Goal: Check status: Check status

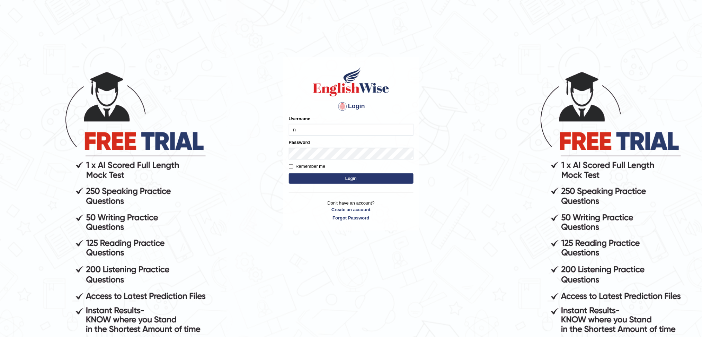
type input "NIELE"
click at [289, 173] on button "Login" at bounding box center [351, 178] width 125 height 10
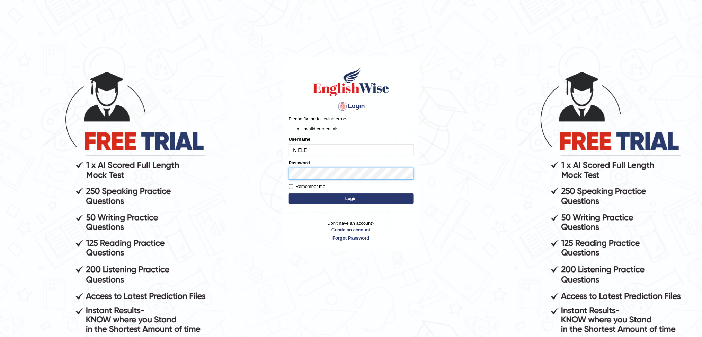
click at [269, 173] on body "Login Please fix the following errors: Invalid credentials Username NIELE Passw…" at bounding box center [351, 203] width 702 height 337
click at [289, 193] on button "Login" at bounding box center [351, 198] width 125 height 10
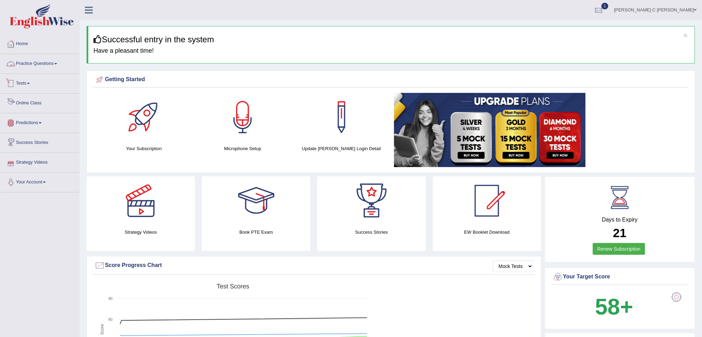
click at [58, 60] on link "Practice Questions" at bounding box center [39, 62] width 79 height 17
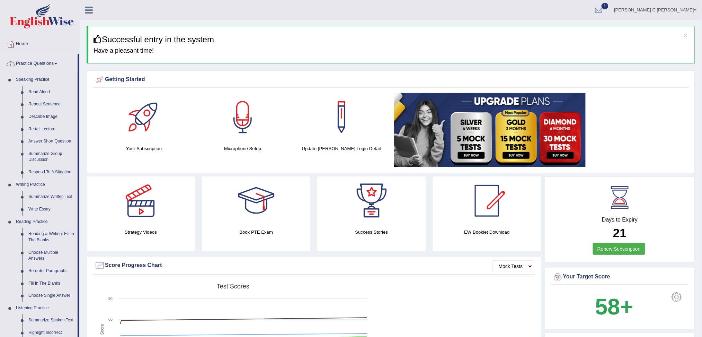
click at [54, 69] on link "Practice Questions" at bounding box center [38, 62] width 77 height 17
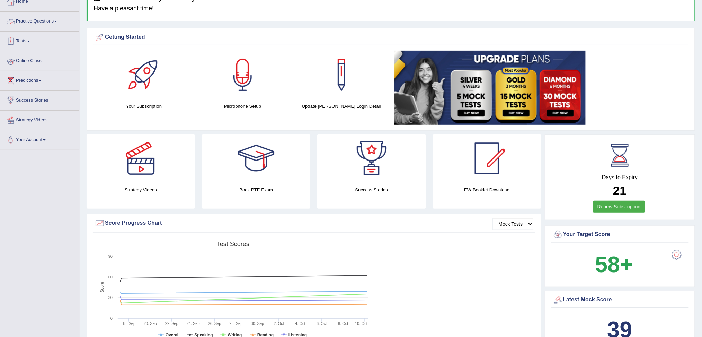
scroll to position [46, 0]
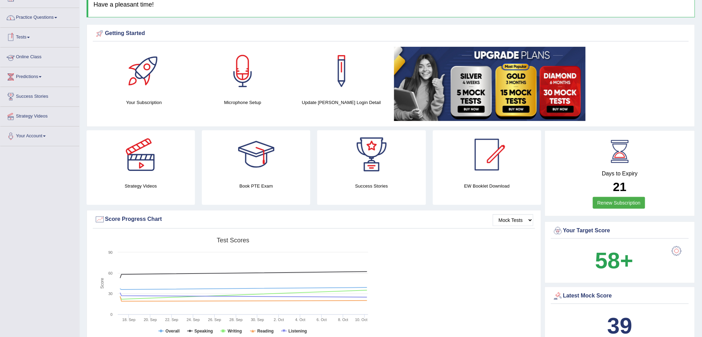
click at [34, 38] on link "Tests" at bounding box center [39, 36] width 79 height 17
click at [27, 80] on link "History" at bounding box center [45, 78] width 65 height 12
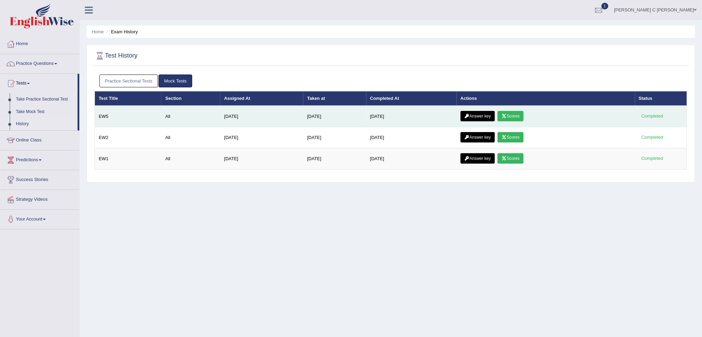
click at [520, 118] on link "Scores" at bounding box center [511, 116] width 26 height 10
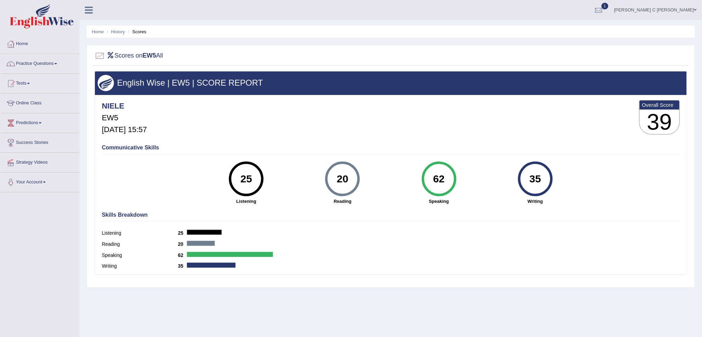
click at [537, 190] on div "35" at bounding box center [535, 178] width 25 height 29
click at [39, 61] on link "Practice Questions" at bounding box center [39, 62] width 79 height 17
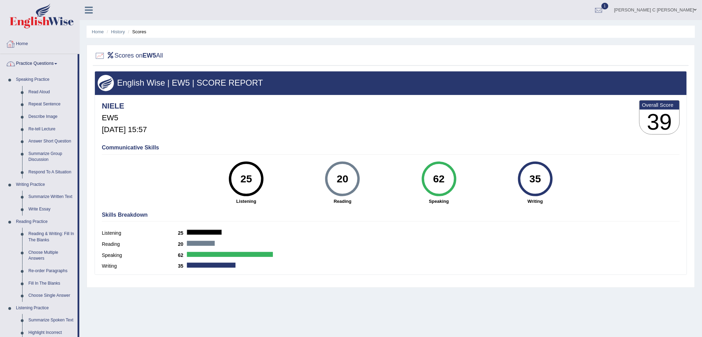
click at [27, 44] on link "Home" at bounding box center [39, 42] width 79 height 17
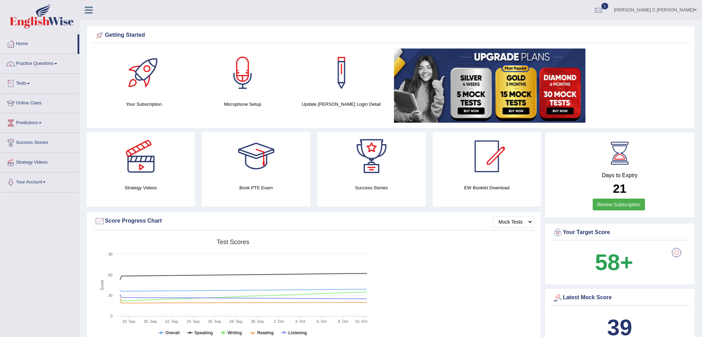
click at [28, 81] on link "Tests" at bounding box center [39, 82] width 79 height 17
click at [29, 124] on link "History" at bounding box center [45, 124] width 65 height 12
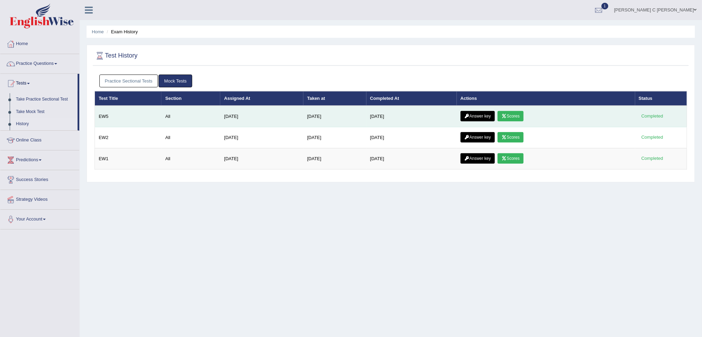
click at [492, 115] on link "Answer key" at bounding box center [478, 116] width 34 height 10
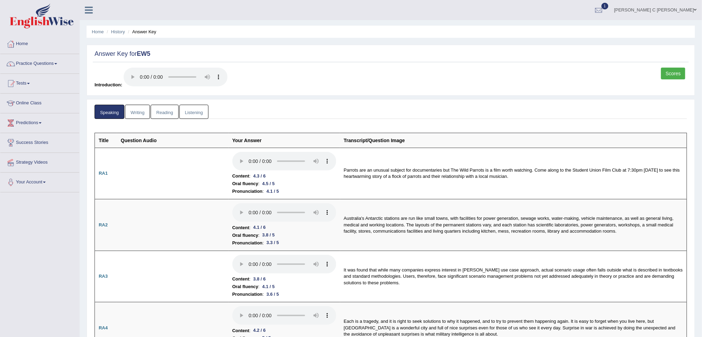
click at [137, 111] on link "Writing" at bounding box center [137, 112] width 25 height 14
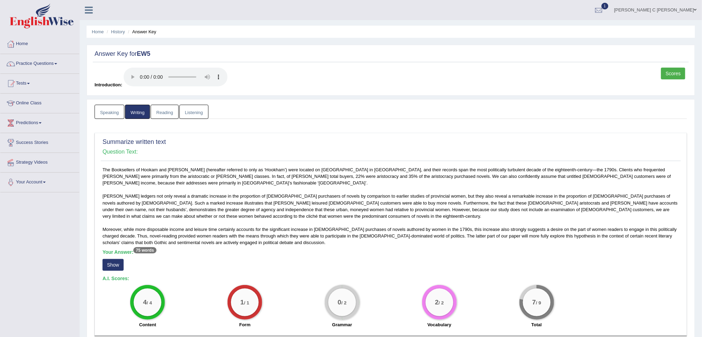
click at [167, 112] on link "Reading" at bounding box center [165, 112] width 28 height 14
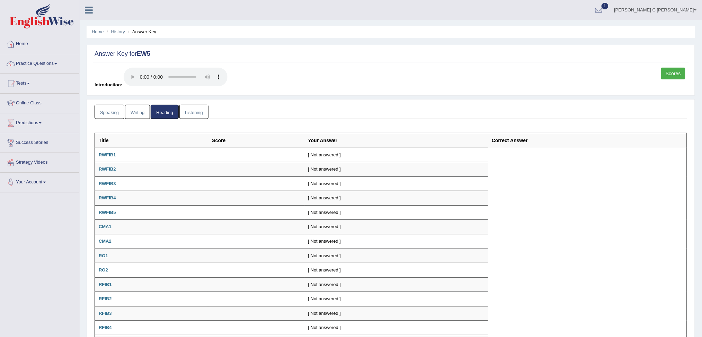
click at [197, 115] on link "Listening" at bounding box center [193, 112] width 29 height 14
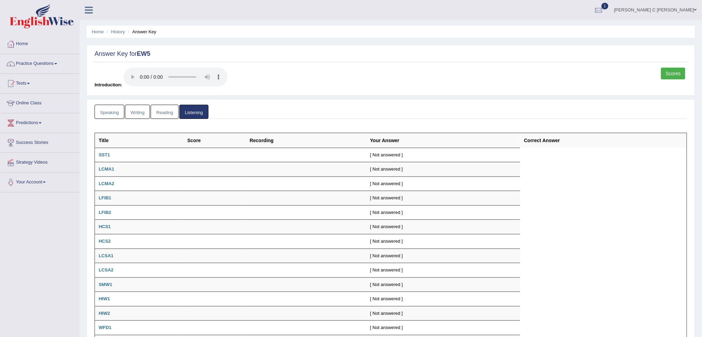
click at [172, 112] on link "Reading" at bounding box center [165, 112] width 28 height 14
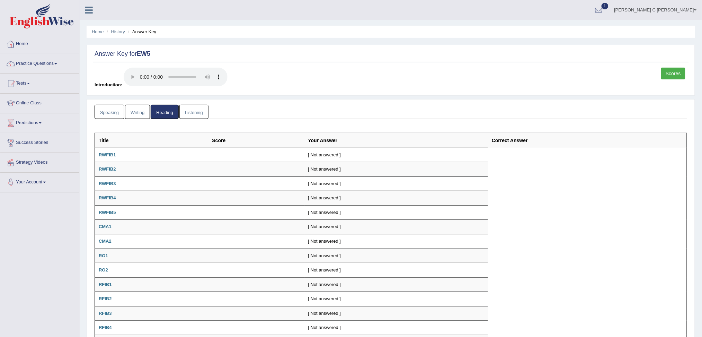
click at [143, 111] on link "Writing" at bounding box center [137, 112] width 25 height 14
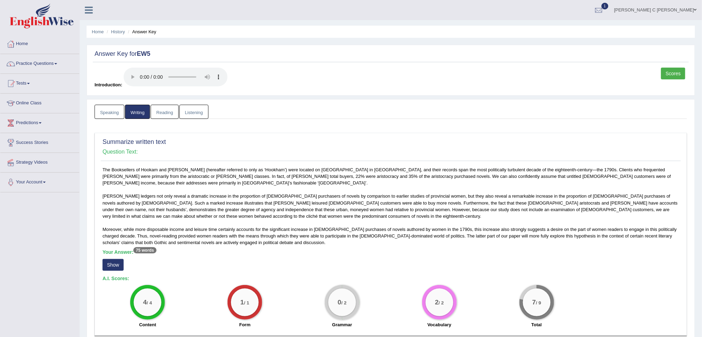
click at [170, 108] on link "Reading" at bounding box center [165, 112] width 28 height 14
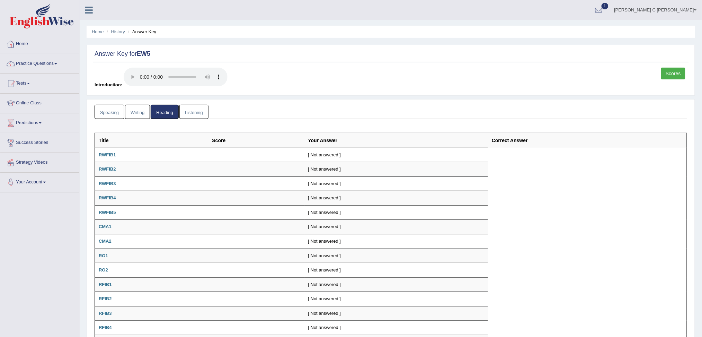
click at [138, 108] on link "Writing" at bounding box center [137, 112] width 25 height 14
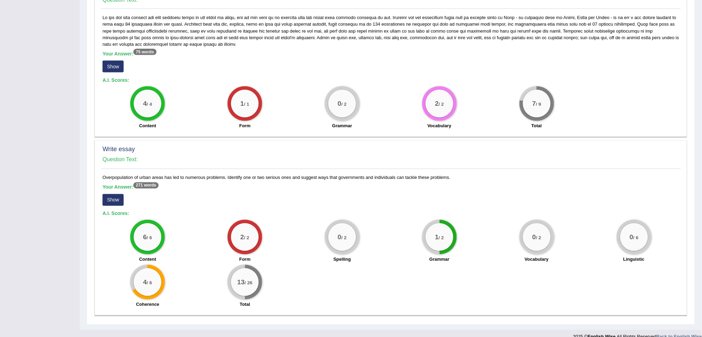
scroll to position [369, 0]
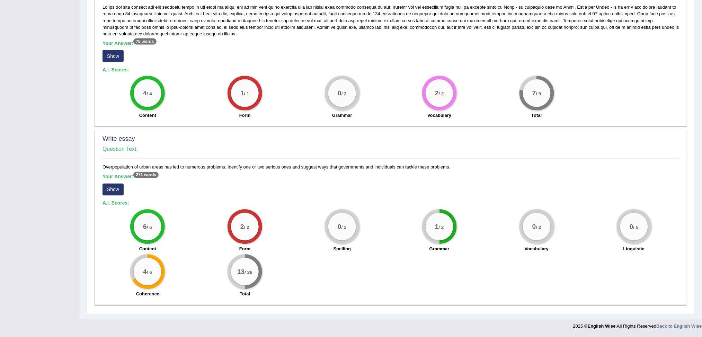
drag, startPoint x: 112, startPoint y: 189, endPoint x: 151, endPoint y: 180, distance: 40.2
click at [112, 189] on button "Show" at bounding box center [113, 190] width 21 height 12
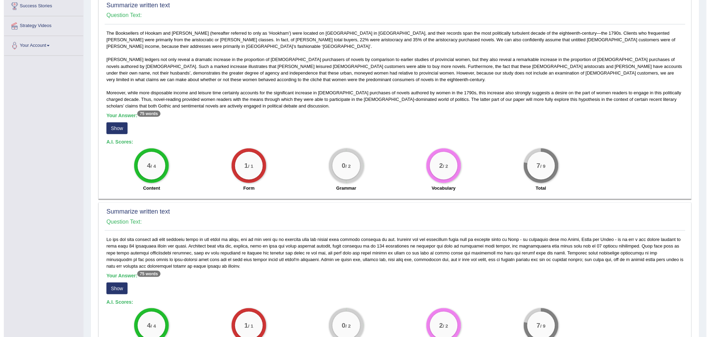
scroll to position [139, 0]
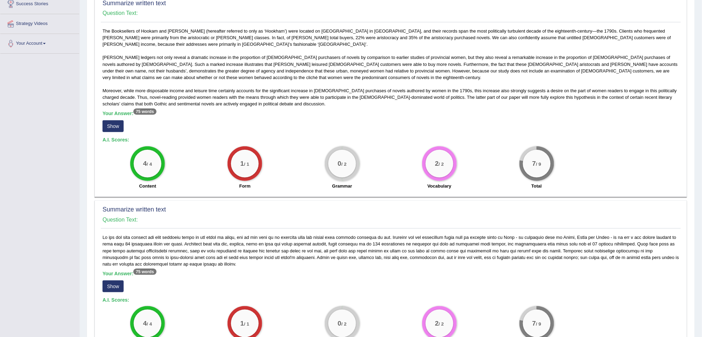
click at [123, 129] on button "Show" at bounding box center [113, 126] width 21 height 12
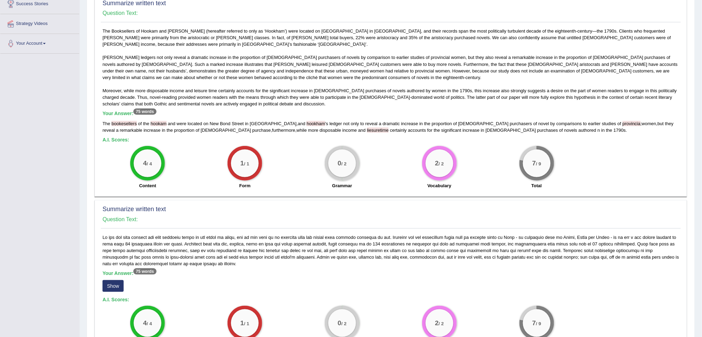
click at [110, 284] on button "Show" at bounding box center [113, 286] width 21 height 12
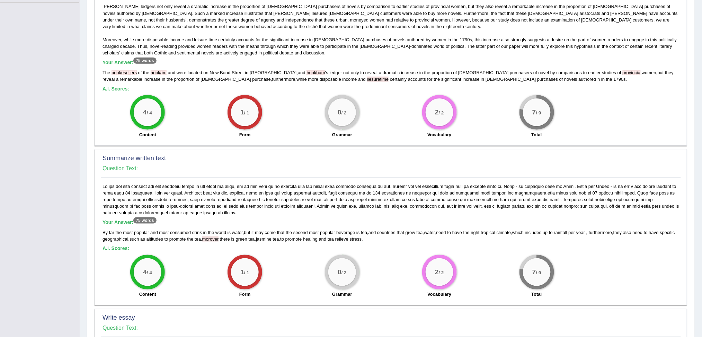
scroll to position [46, 0]
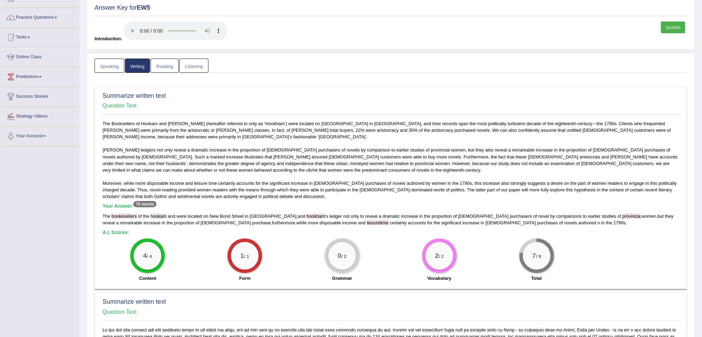
click at [101, 64] on link "Speaking" at bounding box center [110, 66] width 30 height 14
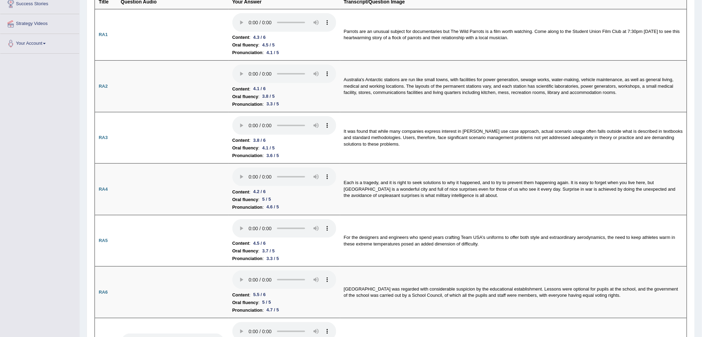
scroll to position [0, 0]
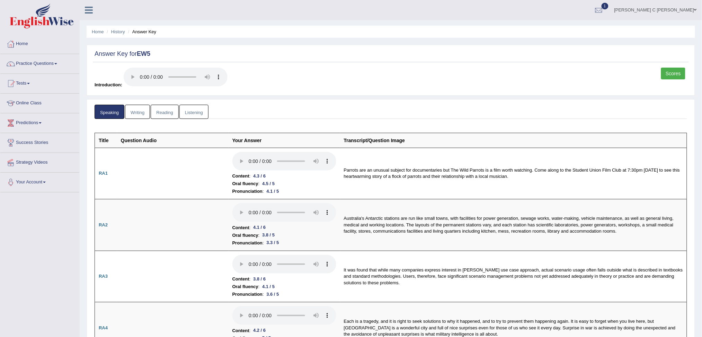
click at [680, 76] on link "Scores" at bounding box center [674, 74] width 24 height 12
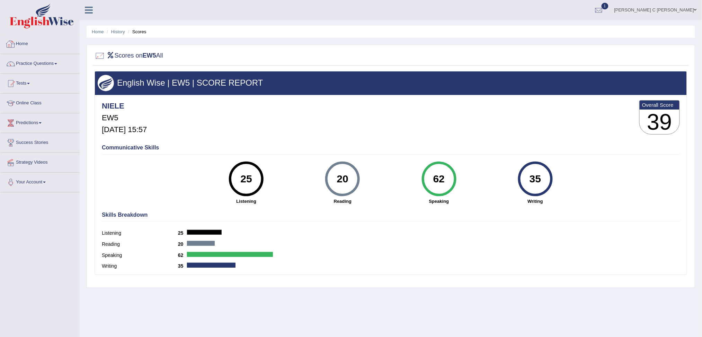
click at [5, 42] on link "Home" at bounding box center [39, 42] width 79 height 17
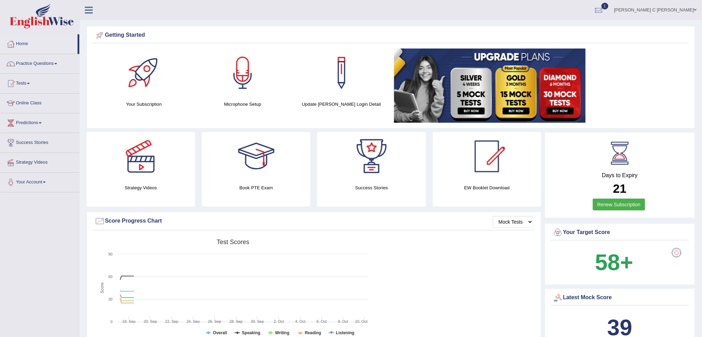
click at [24, 81] on link "Tests" at bounding box center [39, 82] width 79 height 17
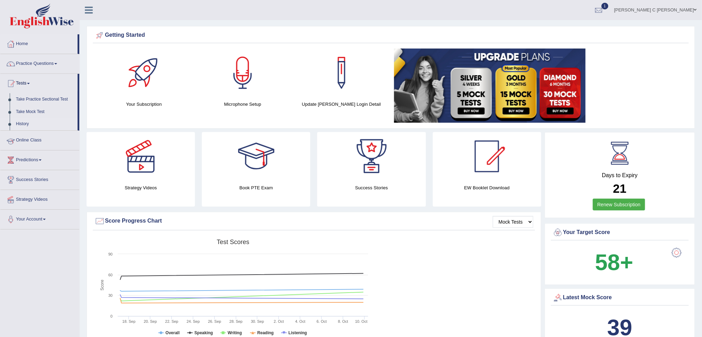
click at [29, 125] on link "History" at bounding box center [45, 124] width 65 height 12
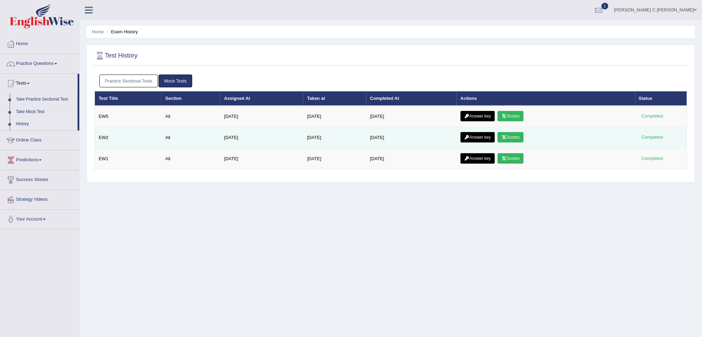
click at [522, 135] on link "Scores" at bounding box center [511, 137] width 26 height 10
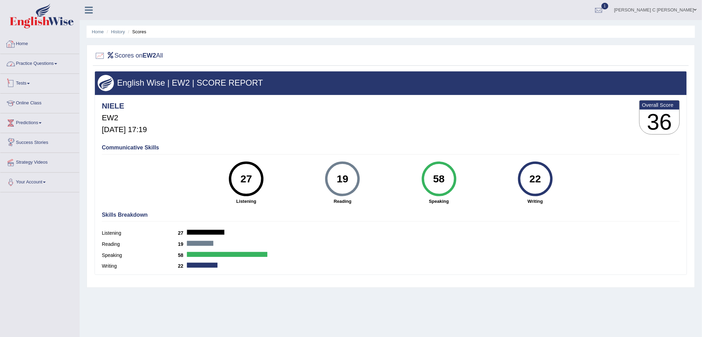
click at [26, 44] on link "Home" at bounding box center [39, 42] width 79 height 17
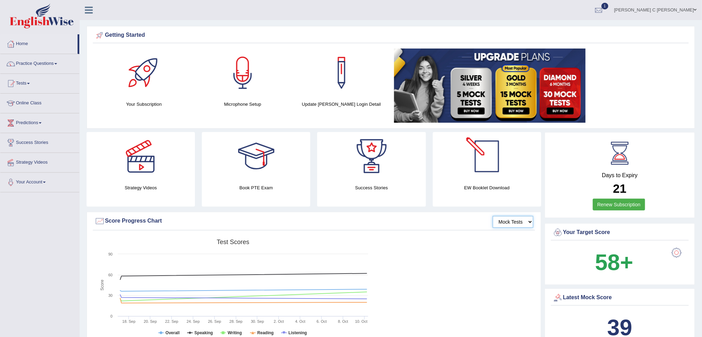
click at [524, 221] on select "Mock Tests" at bounding box center [513, 222] width 41 height 12
drag, startPoint x: 524, startPoint y: 221, endPoint x: 514, endPoint y: 218, distance: 10.7
click at [524, 221] on select "Mock Tests" at bounding box center [513, 222] width 41 height 12
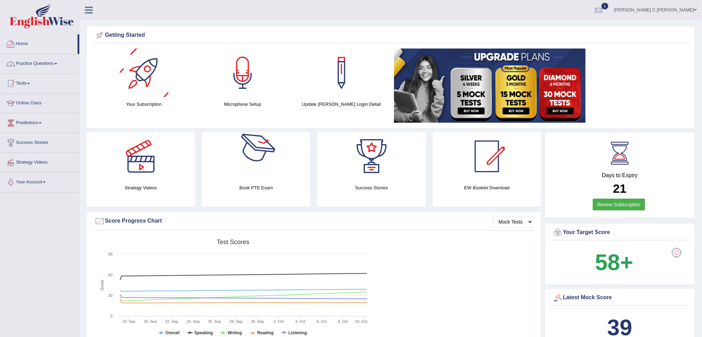
click at [23, 47] on link "Home" at bounding box center [38, 42] width 77 height 17
click at [51, 65] on link "Practice Questions" at bounding box center [39, 62] width 79 height 17
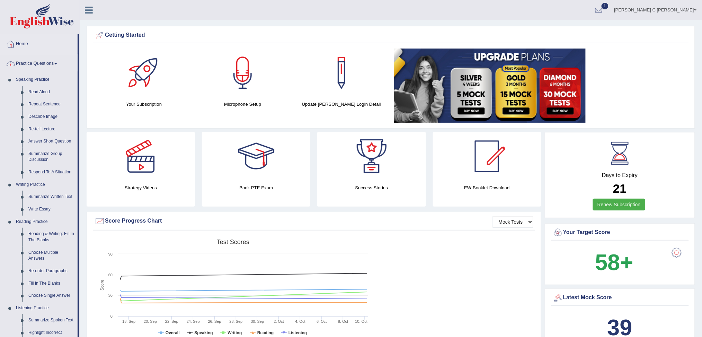
click at [54, 61] on link "Practice Questions" at bounding box center [38, 62] width 77 height 17
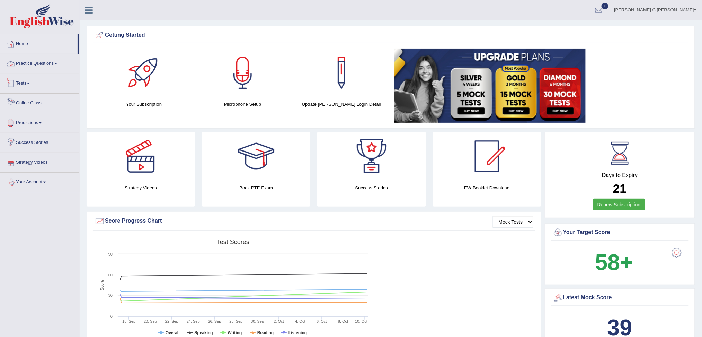
click at [32, 86] on link "Tests" at bounding box center [39, 82] width 79 height 17
click at [32, 124] on link "History" at bounding box center [45, 124] width 65 height 12
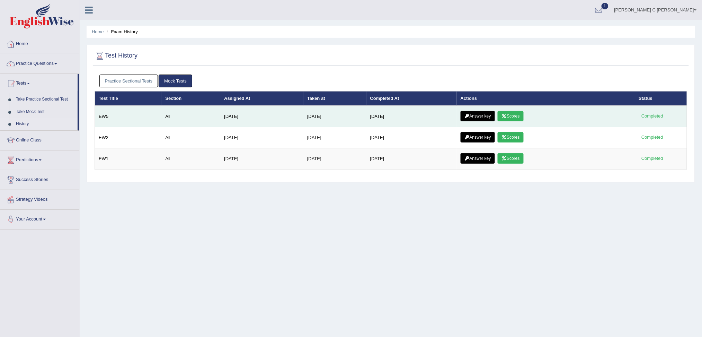
click at [522, 114] on link "Scores" at bounding box center [511, 116] width 26 height 10
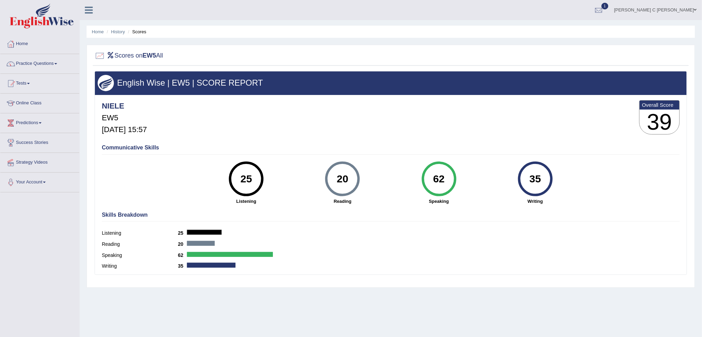
click at [250, 178] on div "25" at bounding box center [246, 178] width 25 height 29
click at [432, 185] on div "62" at bounding box center [439, 178] width 25 height 29
click at [113, 30] on link "History" at bounding box center [118, 31] width 14 height 5
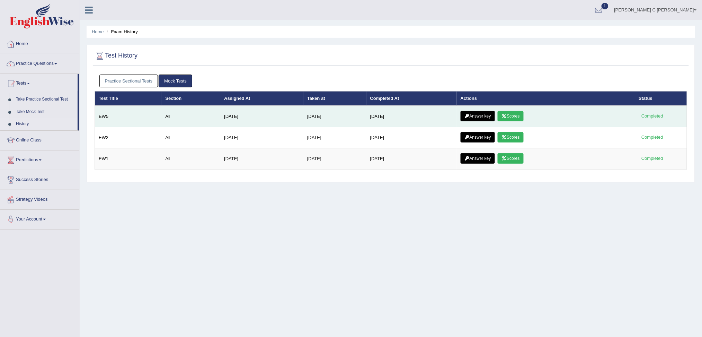
click at [488, 114] on link "Answer key" at bounding box center [478, 116] width 34 height 10
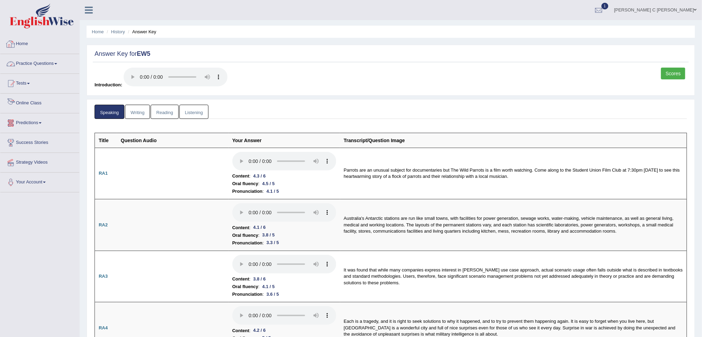
click at [13, 46] on div at bounding box center [11, 44] width 10 height 10
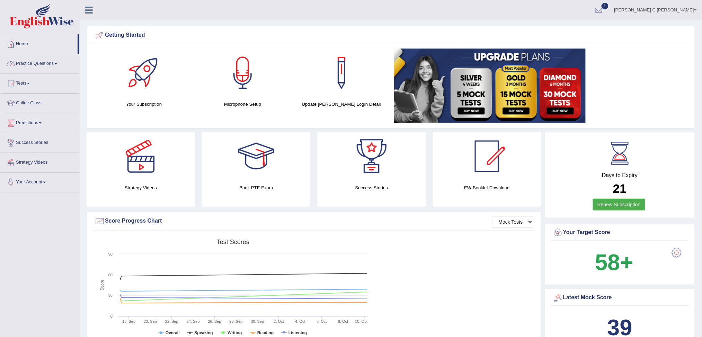
click at [53, 63] on link "Practice Questions" at bounding box center [39, 62] width 79 height 17
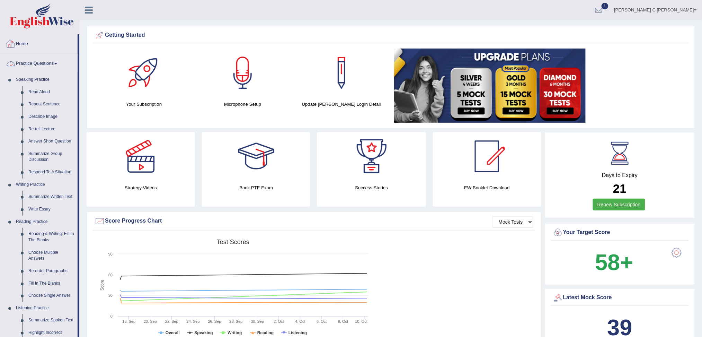
click at [50, 67] on link "Practice Questions" at bounding box center [38, 62] width 77 height 17
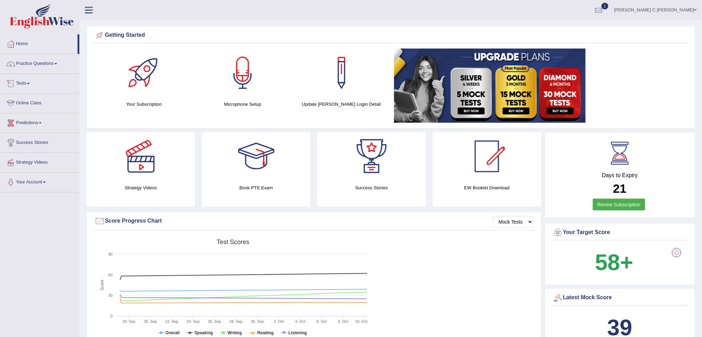
click at [28, 89] on link "Tests" at bounding box center [39, 82] width 79 height 17
click at [30, 122] on link "History" at bounding box center [45, 124] width 65 height 12
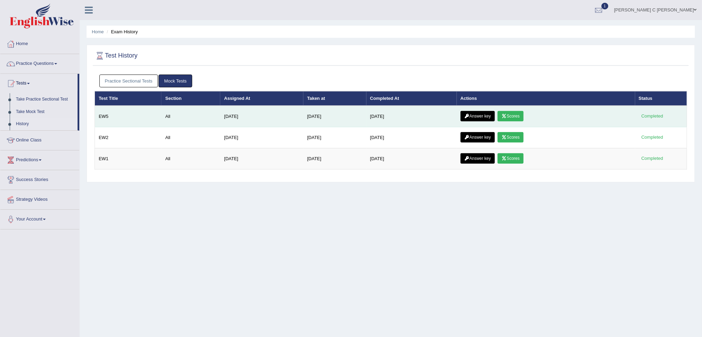
click at [515, 118] on link "Scores" at bounding box center [511, 116] width 26 height 10
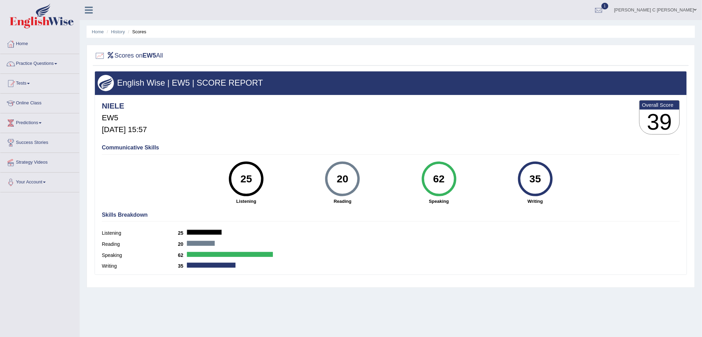
click at [533, 172] on div "35" at bounding box center [535, 178] width 25 height 29
click at [532, 172] on div "35" at bounding box center [535, 178] width 25 height 29
click at [122, 33] on link "History" at bounding box center [118, 31] width 14 height 5
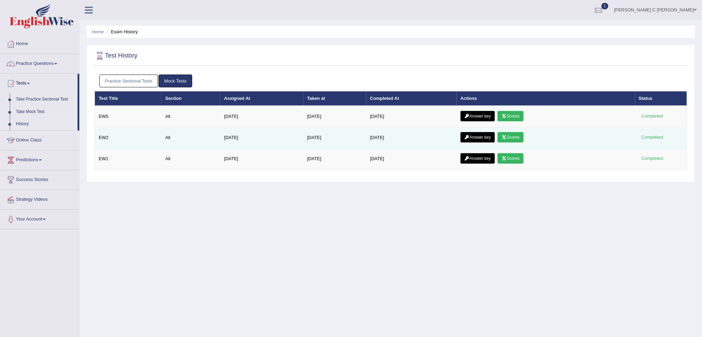
click at [517, 135] on link "Scores" at bounding box center [511, 137] width 26 height 10
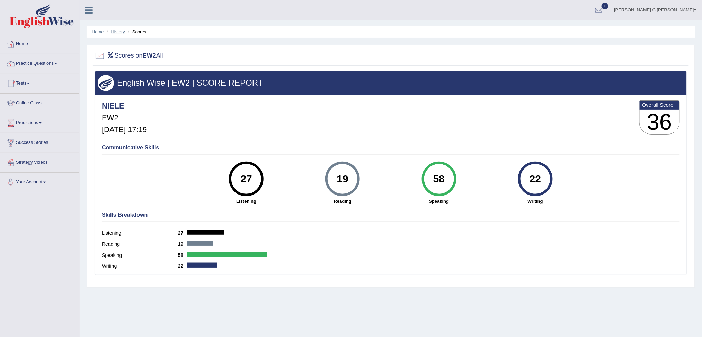
click at [122, 31] on link "History" at bounding box center [118, 31] width 14 height 5
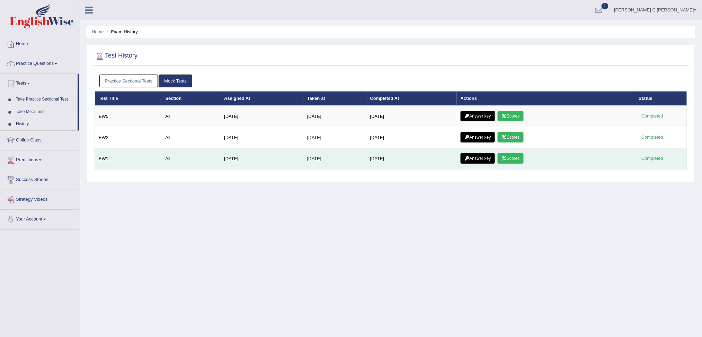
click at [523, 159] on link "Scores" at bounding box center [511, 158] width 26 height 10
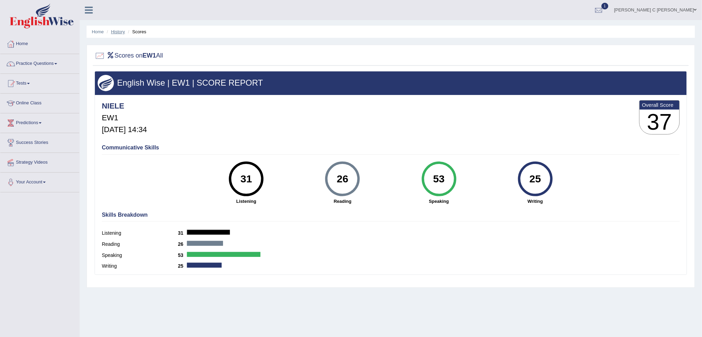
click at [117, 30] on link "History" at bounding box center [118, 31] width 14 height 5
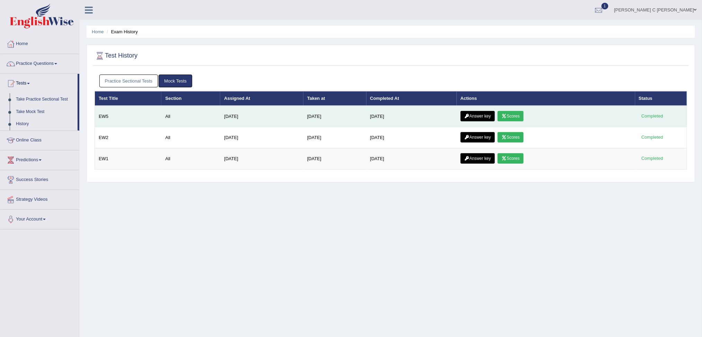
click at [507, 114] on icon at bounding box center [504, 116] width 5 height 4
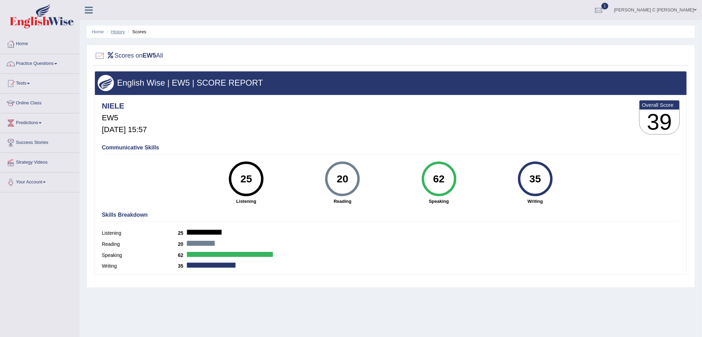
click at [115, 31] on link "History" at bounding box center [118, 31] width 14 height 5
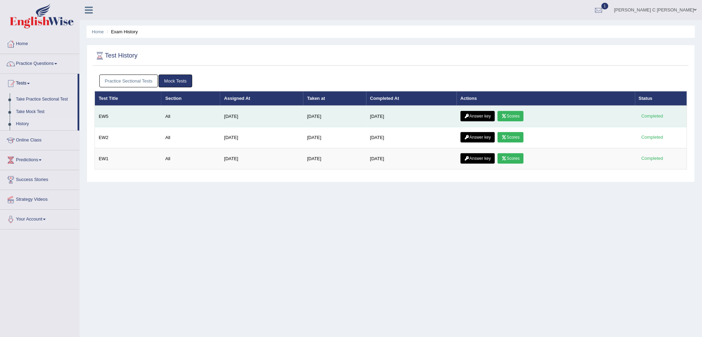
click at [485, 114] on link "Answer key" at bounding box center [478, 116] width 34 height 10
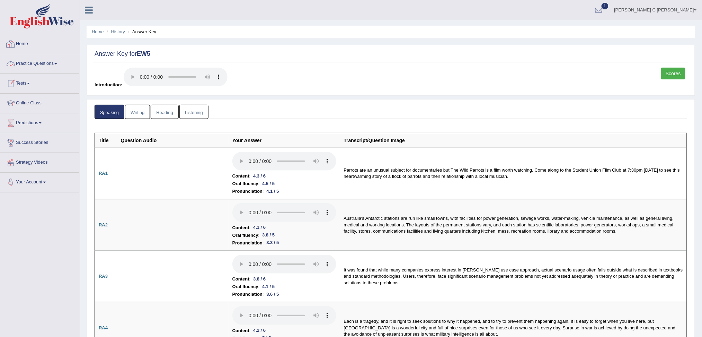
click at [45, 65] on link "Practice Questions" at bounding box center [39, 62] width 79 height 17
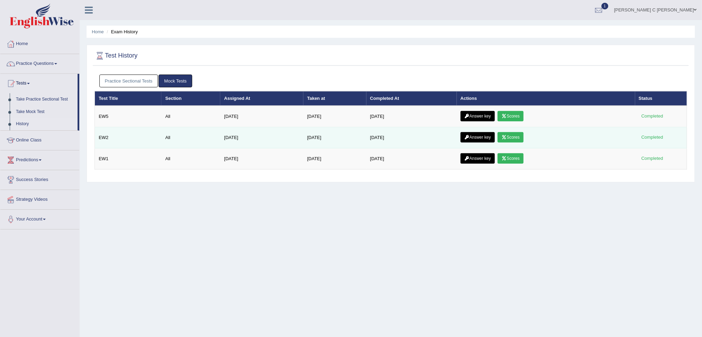
click at [516, 138] on link "Scores" at bounding box center [511, 137] width 26 height 10
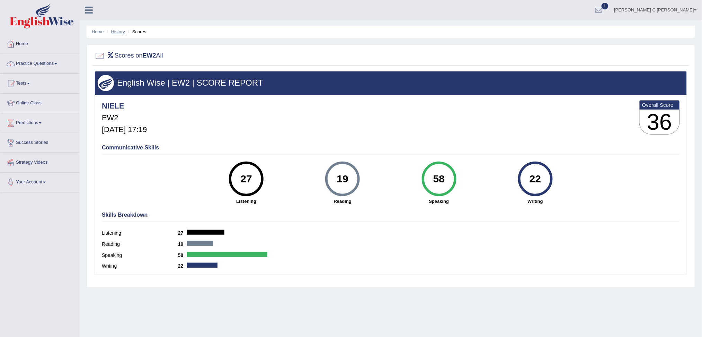
click at [116, 32] on link "History" at bounding box center [118, 31] width 14 height 5
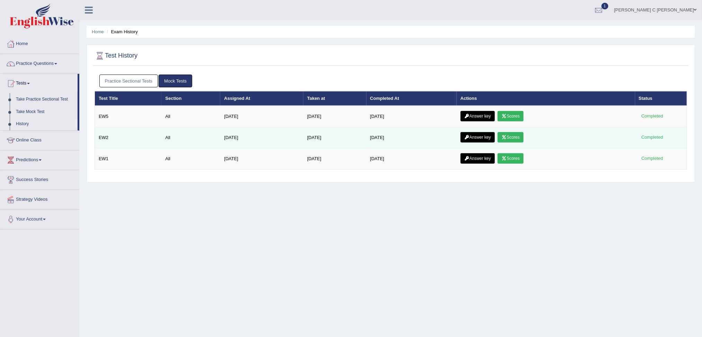
click at [520, 139] on link "Scores" at bounding box center [511, 137] width 26 height 10
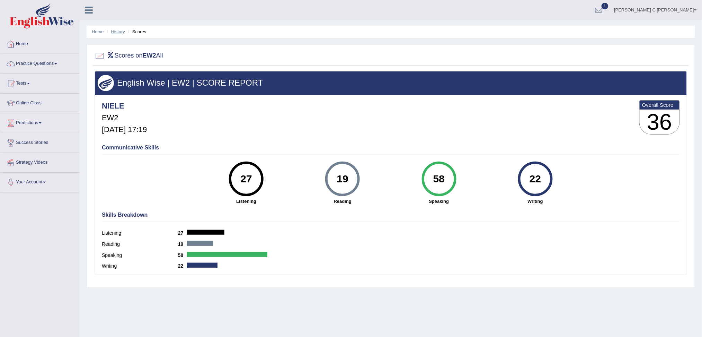
click at [115, 32] on link "History" at bounding box center [118, 31] width 14 height 5
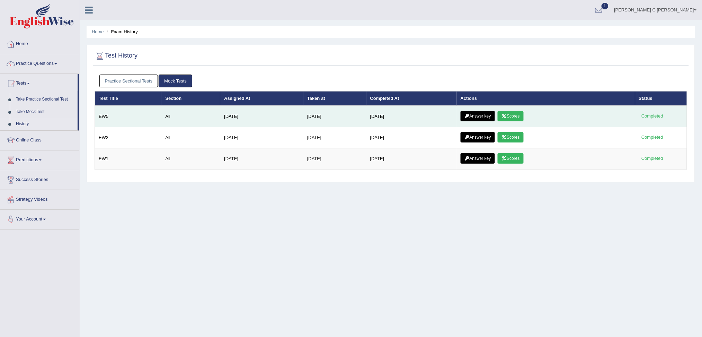
click at [519, 117] on link "Scores" at bounding box center [511, 116] width 26 height 10
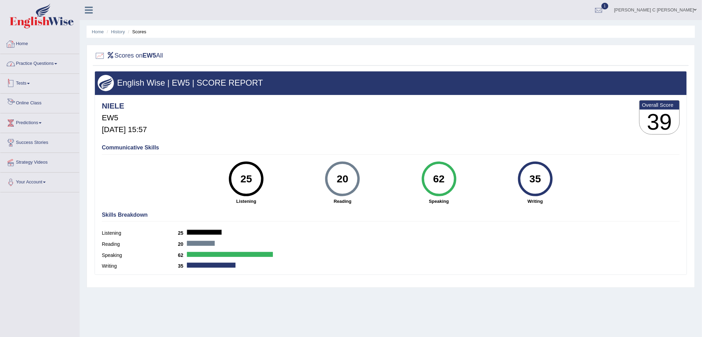
click at [32, 47] on link "Home" at bounding box center [39, 42] width 79 height 17
